Goal: Task Accomplishment & Management: Use online tool/utility

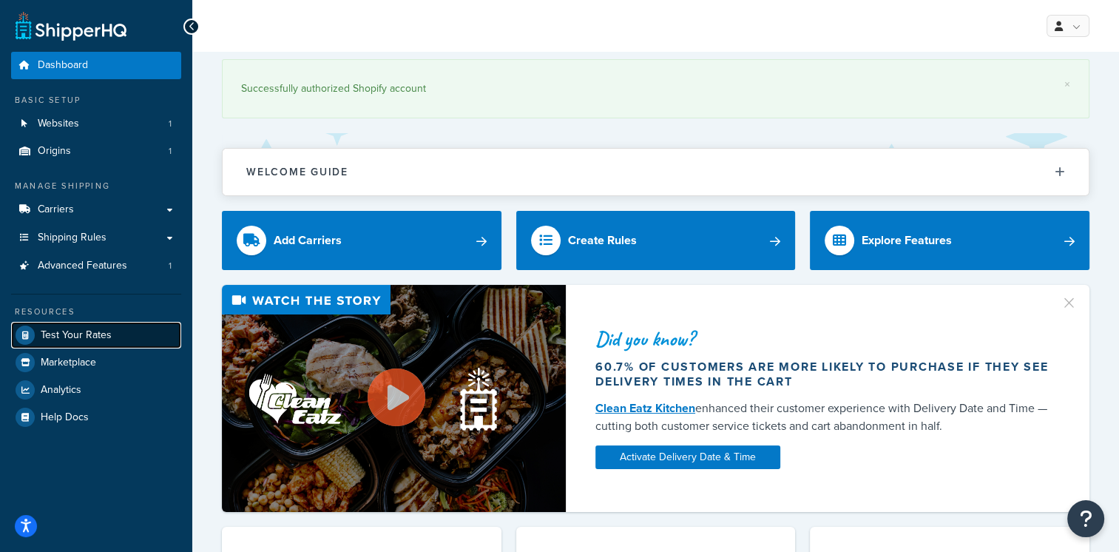
click at [116, 330] on link "Test Your Rates" at bounding box center [96, 335] width 170 height 27
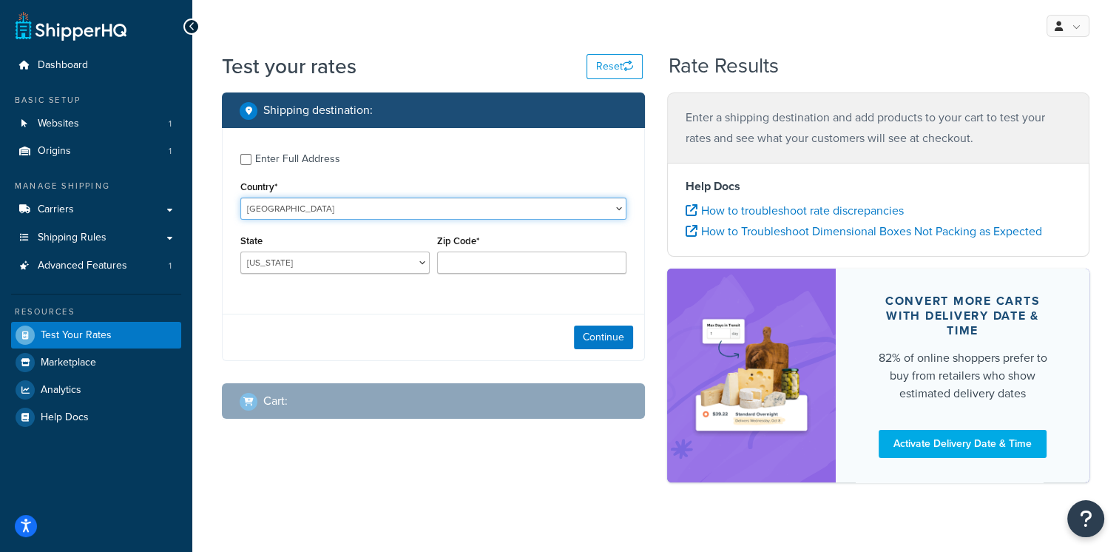
click at [370, 203] on select "[GEOGRAPHIC_DATA] [GEOGRAPHIC_DATA] [GEOGRAPHIC_DATA] [GEOGRAPHIC_DATA] [GEOGRA…" at bounding box center [433, 209] width 386 height 22
select select "IT"
click at [240, 198] on select "[GEOGRAPHIC_DATA] [GEOGRAPHIC_DATA] [GEOGRAPHIC_DATA] [GEOGRAPHIC_DATA] [GEOGRA…" at bounding box center [433, 209] width 386 height 22
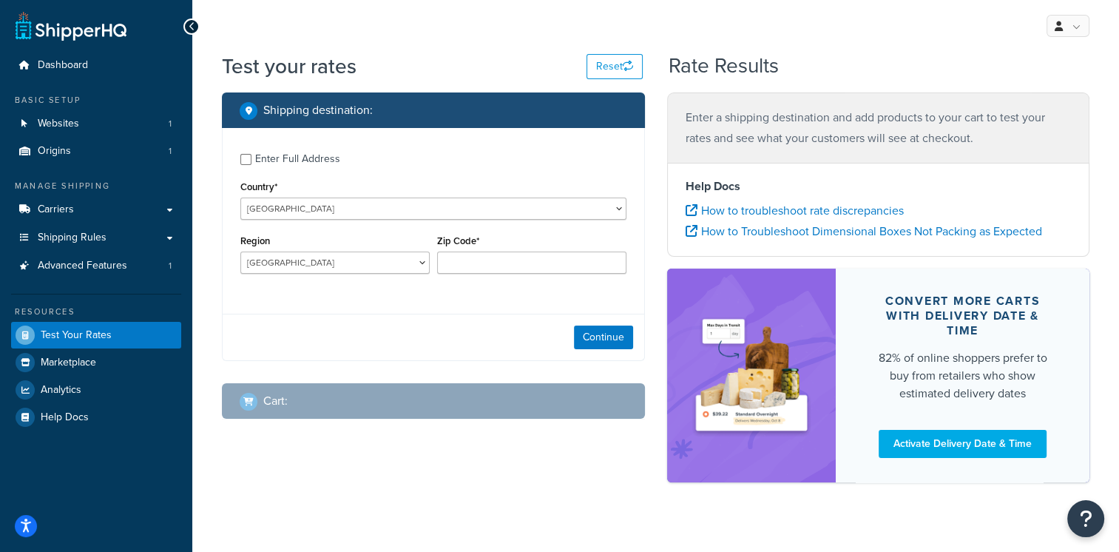
click at [398, 248] on div "Region [GEOGRAPHIC_DATA] [GEOGRAPHIC_DATA] [GEOGRAPHIC_DATA] [GEOGRAPHIC_DATA] …" at bounding box center [334, 252] width 189 height 43
click at [406, 266] on select "[GEOGRAPHIC_DATA] [GEOGRAPHIC_DATA] [GEOGRAPHIC_DATA] [GEOGRAPHIC_DATA] [GEOGRA…" at bounding box center [334, 263] width 189 height 22
select select "SI"
click at [240, 252] on select "[GEOGRAPHIC_DATA] [GEOGRAPHIC_DATA] [GEOGRAPHIC_DATA] [GEOGRAPHIC_DATA] [GEOGRA…" at bounding box center [334, 263] width 189 height 22
click at [357, 298] on div "Enter Full Address Country* [GEOGRAPHIC_DATA] [GEOGRAPHIC_DATA] [GEOGRAPHIC_DAT…" at bounding box center [434, 215] width 422 height 175
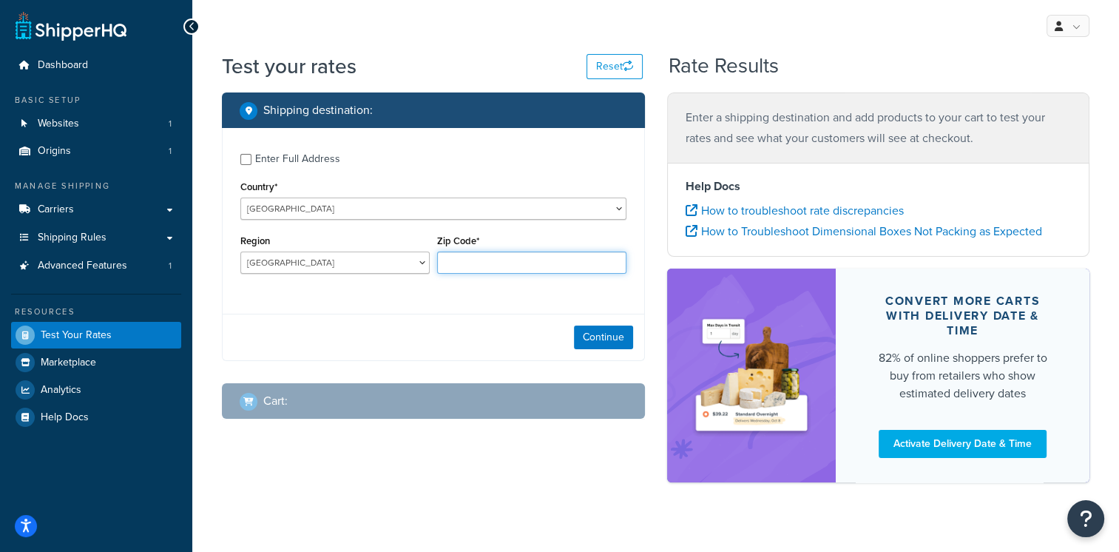
click at [470, 266] on input "Zip Code*" at bounding box center [531, 263] width 189 height 22
paste input "53012"
type input "53012"
click at [607, 337] on button "Continue" at bounding box center [603, 338] width 59 height 24
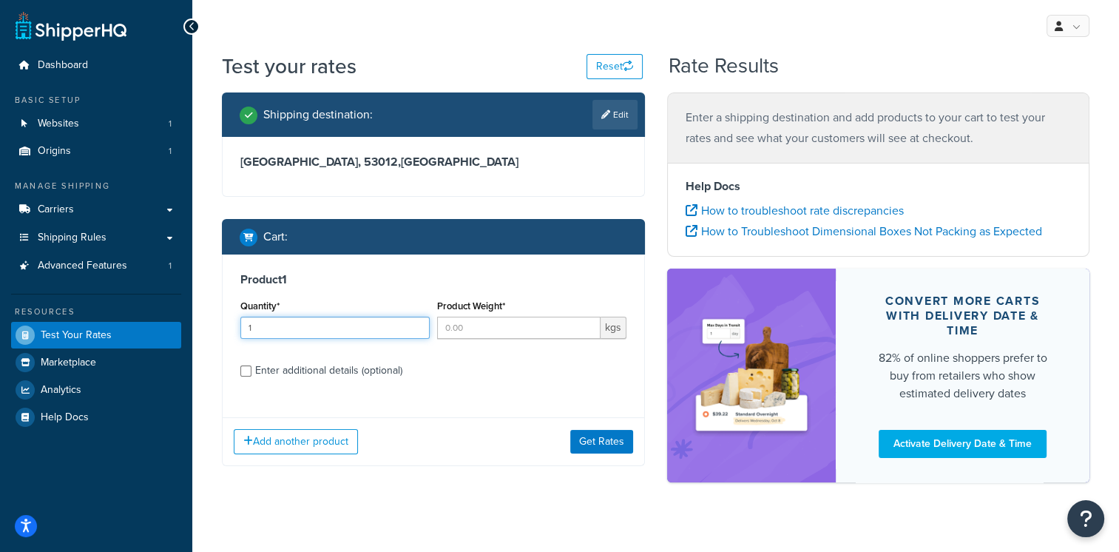
type input "1"
click at [414, 326] on input "1" at bounding box center [334, 328] width 189 height 22
click at [441, 326] on input "Product Weight*" at bounding box center [519, 328] width 164 height 22
type input "0.20"
click at [616, 431] on button "Get Rates" at bounding box center [601, 442] width 63 height 24
